Goal: Task Accomplishment & Management: Use online tool/utility

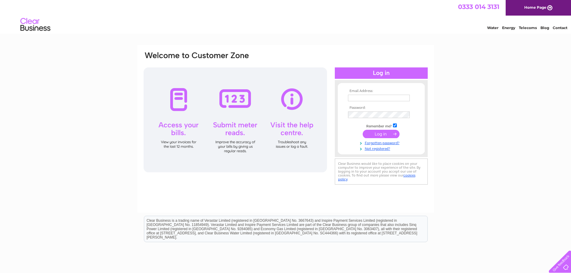
type input "Amy.smith@logitech.uk.com"
click at [382, 132] on input "submit" at bounding box center [380, 134] width 37 height 8
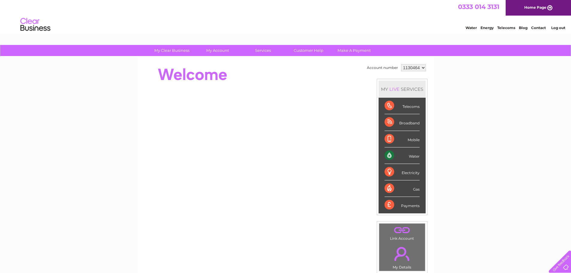
click at [386, 156] on div "Water" at bounding box center [401, 155] width 35 height 16
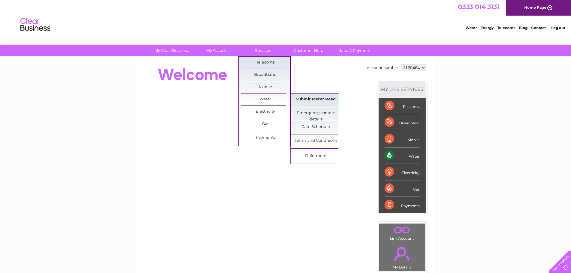
click at [306, 102] on link "Submit Meter Read" at bounding box center [315, 99] width 49 height 12
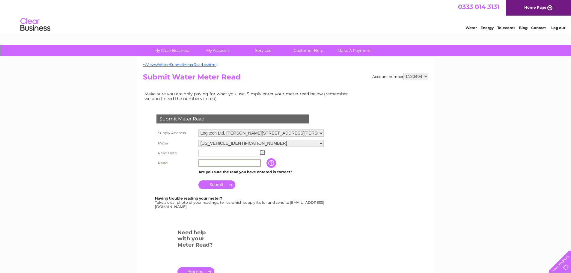
click at [247, 165] on input "text" at bounding box center [229, 162] width 62 height 7
click at [266, 163] on input "button" at bounding box center [271, 163] width 11 height 10
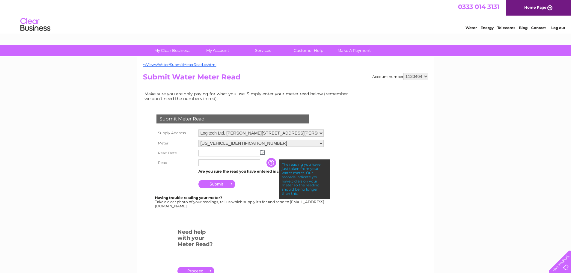
click at [261, 151] on img at bounding box center [262, 152] width 4 height 5
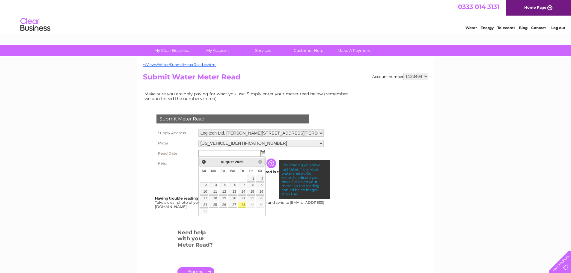
click at [244, 204] on link "28" at bounding box center [242, 205] width 8 height 6
type input "[DATE]"
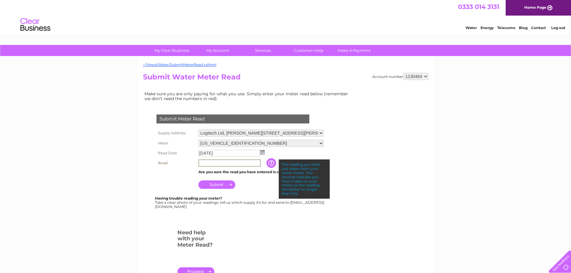
click at [240, 164] on input "text" at bounding box center [229, 162] width 62 height 7
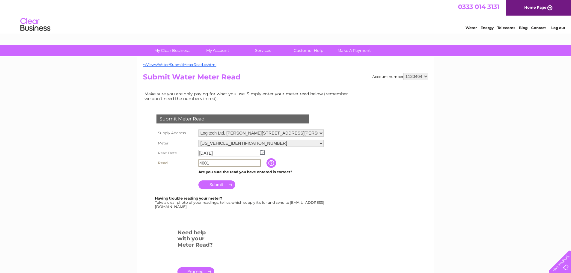
type input "4001"
click at [220, 183] on input "Submit" at bounding box center [216, 184] width 37 height 8
click at [262, 153] on img at bounding box center [262, 152] width 4 height 5
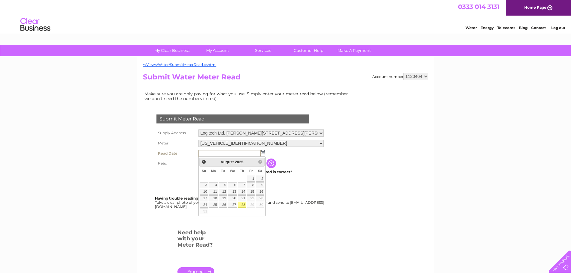
click at [244, 205] on link "28" at bounding box center [242, 205] width 8 height 6
type input "2025/08/28"
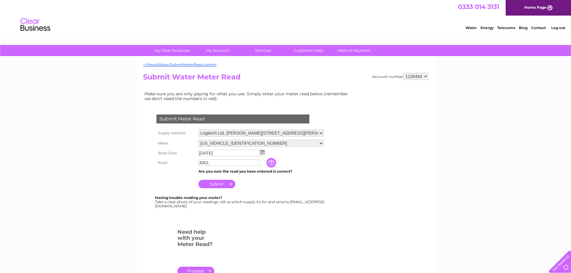
click at [267, 164] on input "button" at bounding box center [271, 163] width 11 height 10
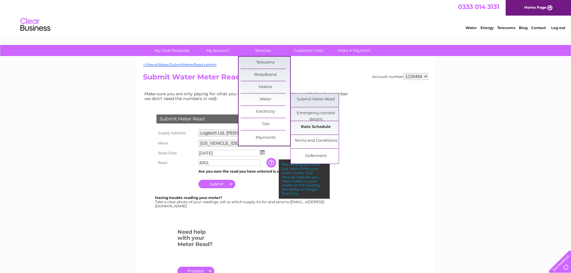
click at [324, 128] on link "Rate Schedule" at bounding box center [315, 127] width 49 height 12
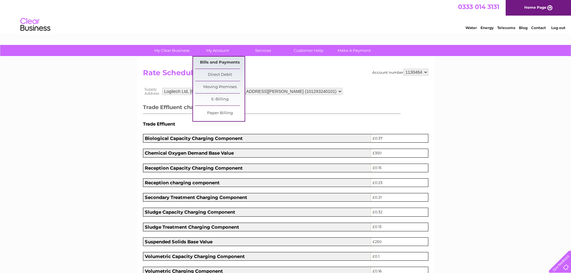
click at [226, 63] on link "Bills and Payments" at bounding box center [219, 63] width 49 height 12
